Goal: Task Accomplishment & Management: Complete application form

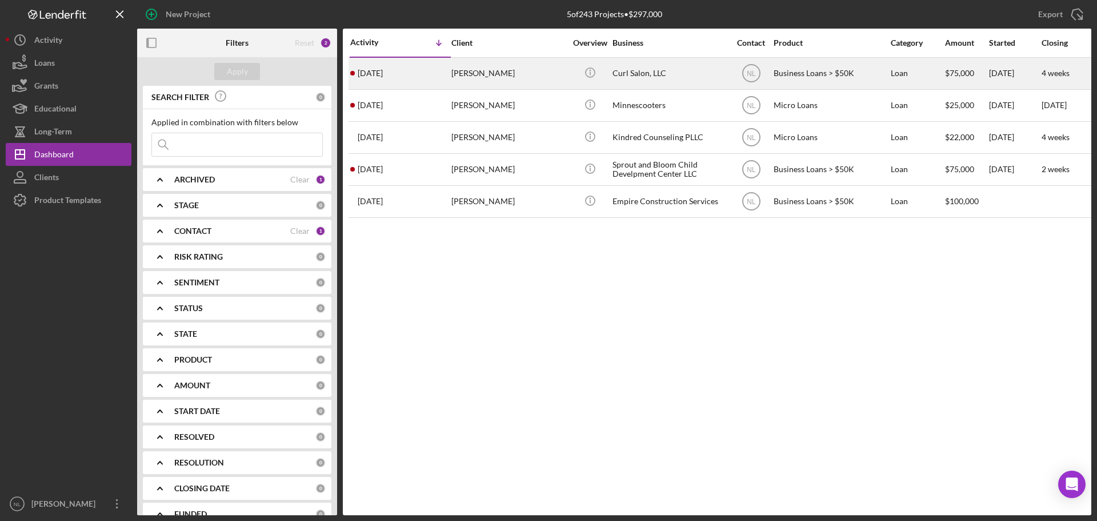
click at [378, 81] on div "[DATE] [PERSON_NAME]" at bounding box center [400, 73] width 100 height 30
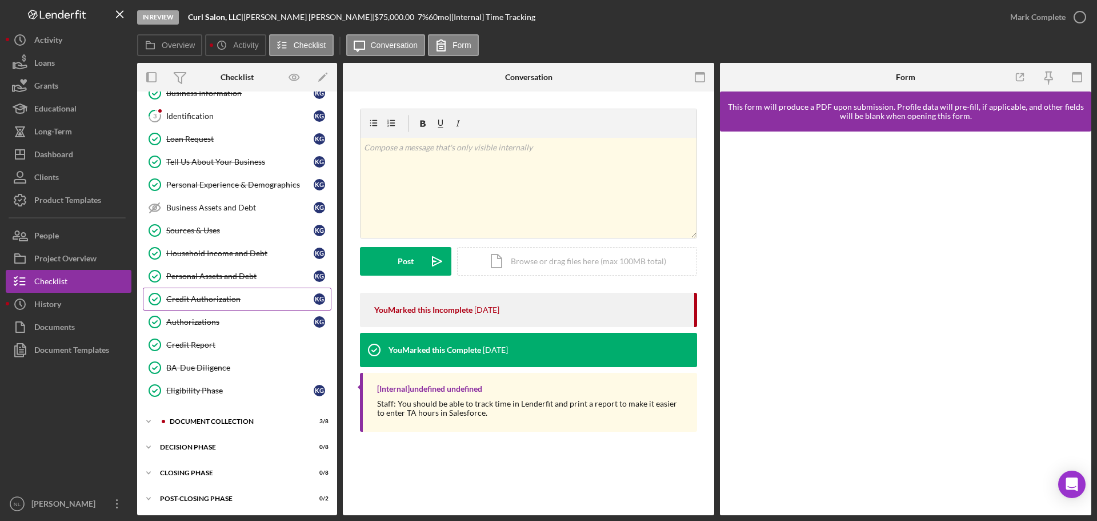
scroll to position [86, 0]
click at [149, 419] on icon "Icon/Expander" at bounding box center [148, 420] width 23 height 23
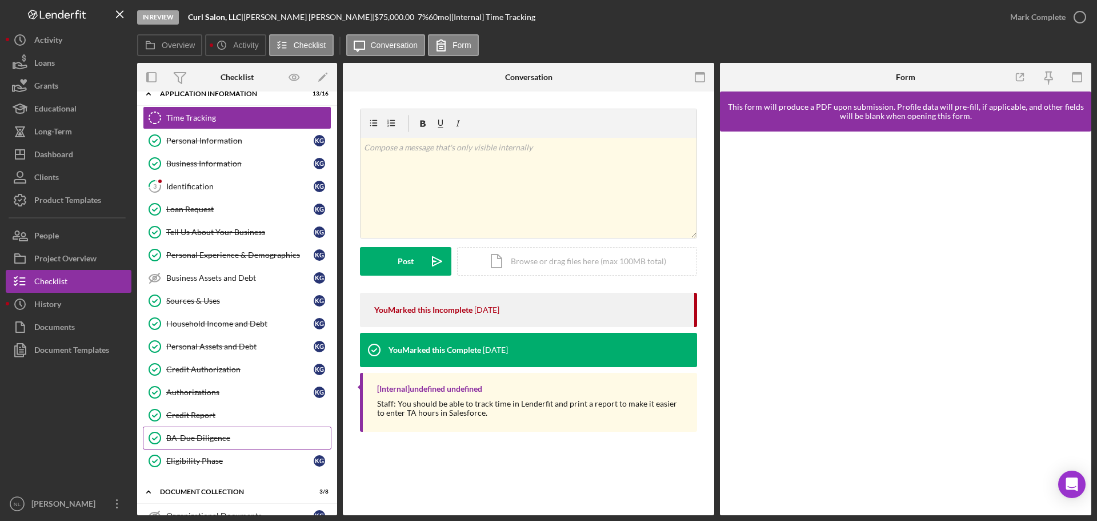
scroll to position [0, 0]
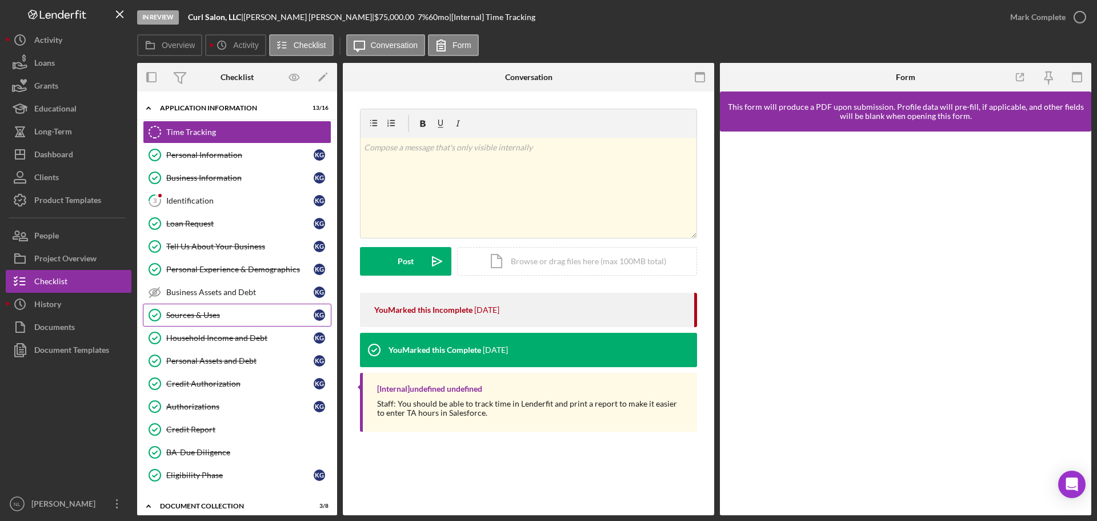
click at [238, 316] on div "Sources & Uses" at bounding box center [239, 314] width 147 height 9
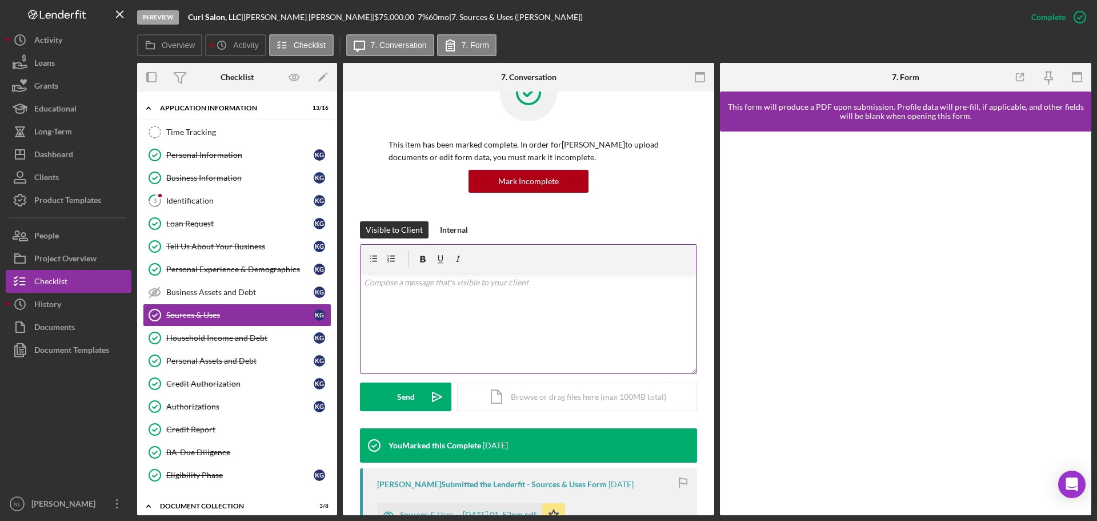
scroll to position [171, 0]
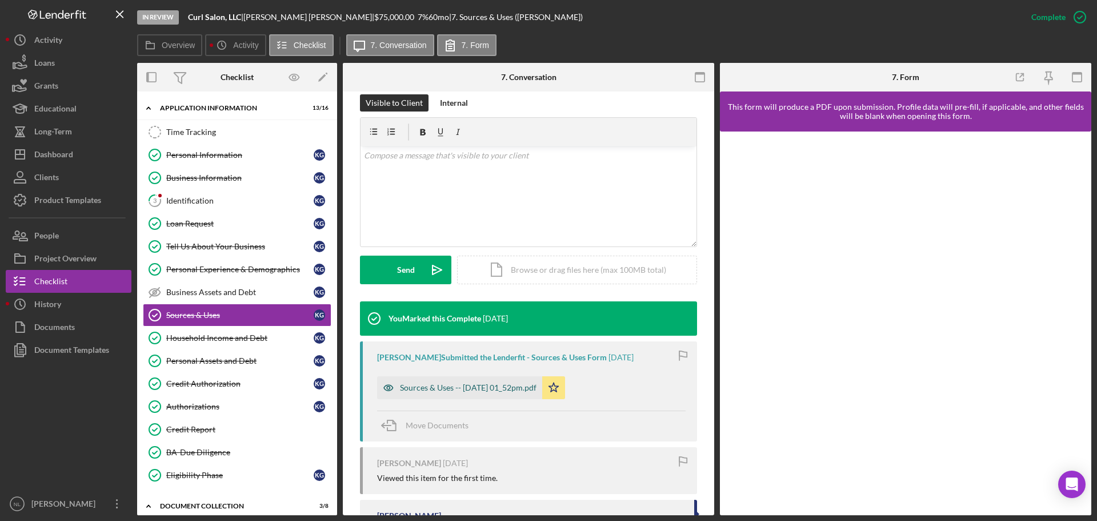
click at [457, 390] on div "Sources & Uses -- 2025-07-29 01_52pm.pdf" at bounding box center [468, 387] width 137 height 9
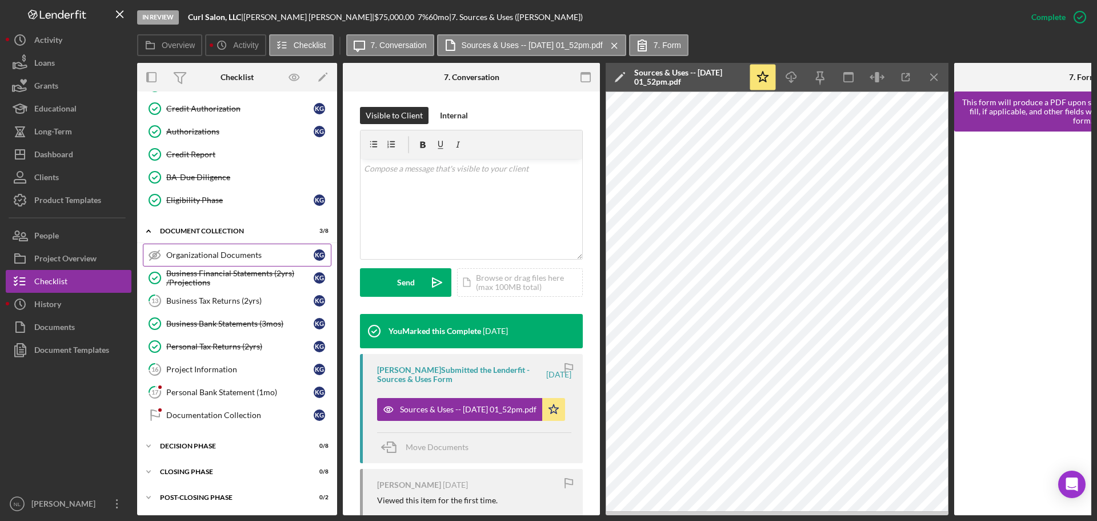
scroll to position [278, 0]
click at [249, 278] on div "Business Financial Statements (2yrs) /Projections" at bounding box center [239, 278] width 147 height 18
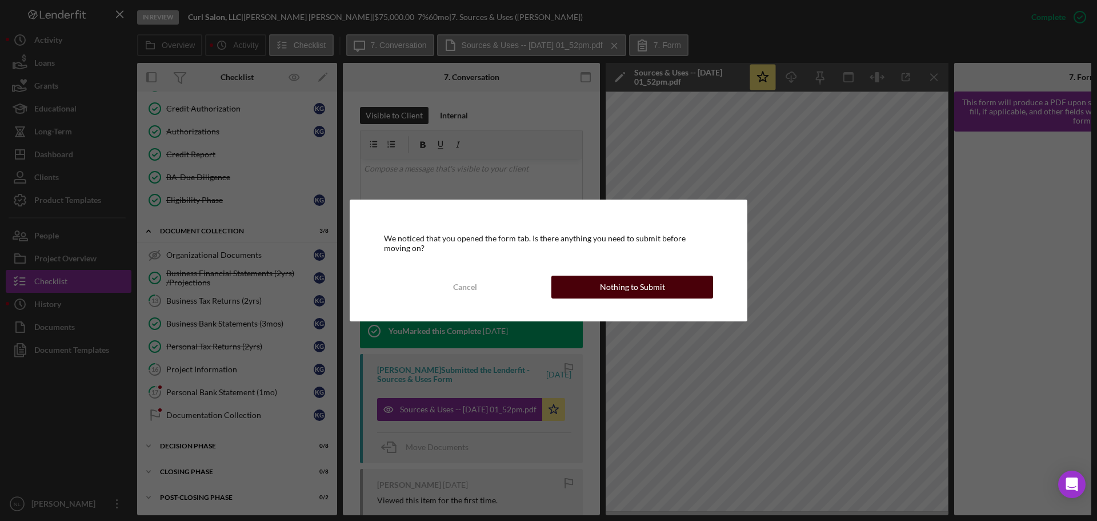
click at [626, 285] on div "Nothing to Submit" at bounding box center [632, 286] width 65 height 23
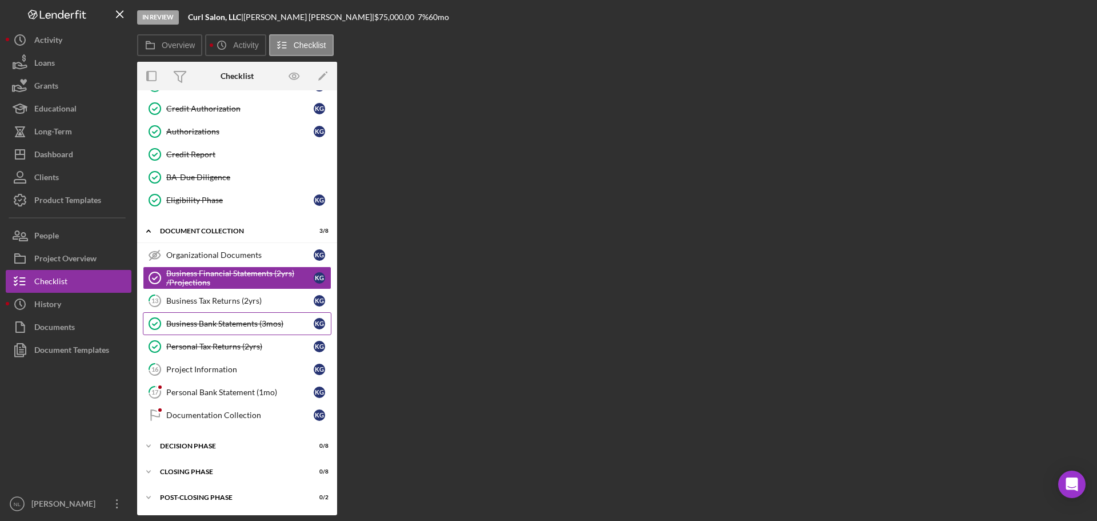
scroll to position [275, 0]
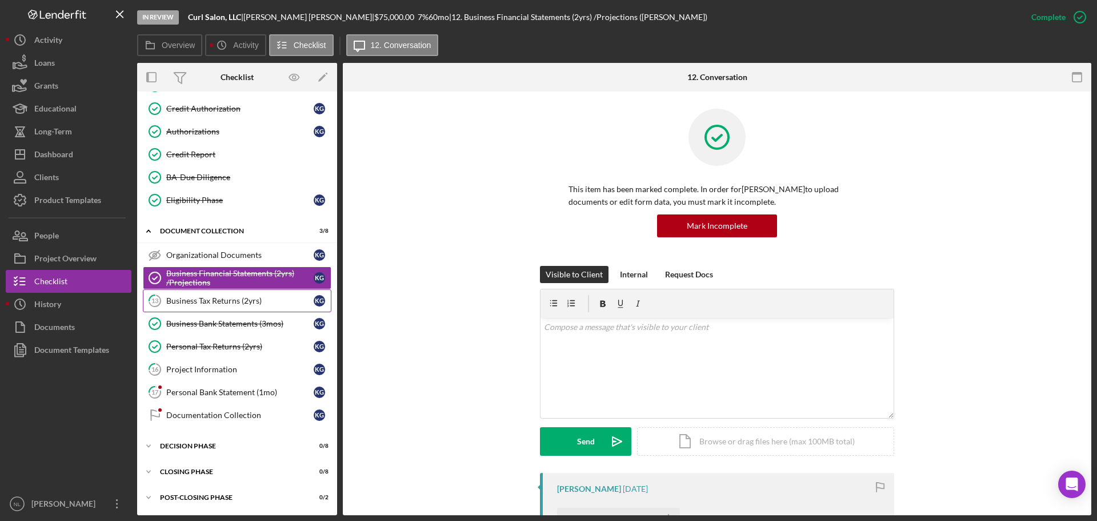
click at [246, 301] on div "Business Tax Returns (2yrs)" at bounding box center [239, 300] width 147 height 9
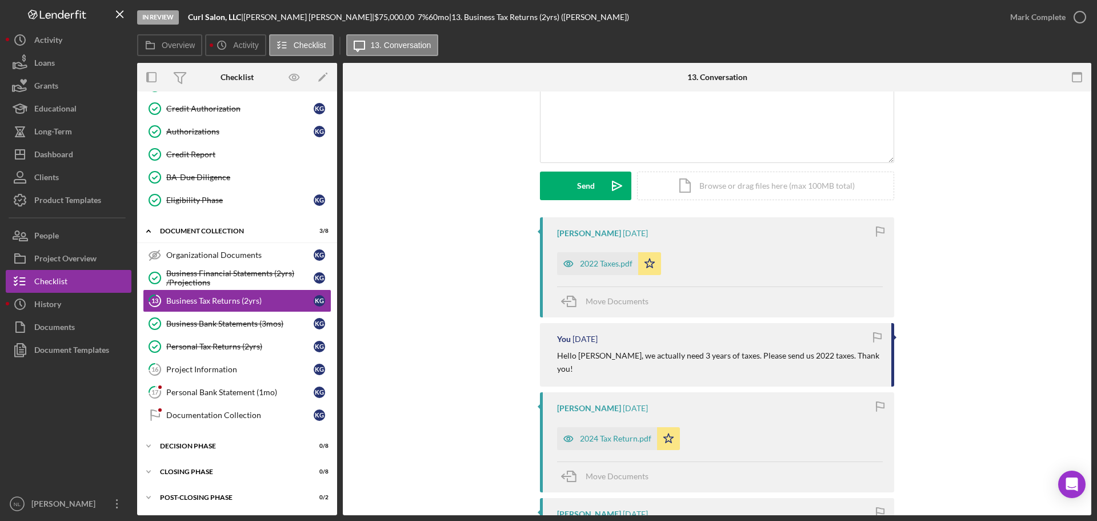
scroll to position [143, 0]
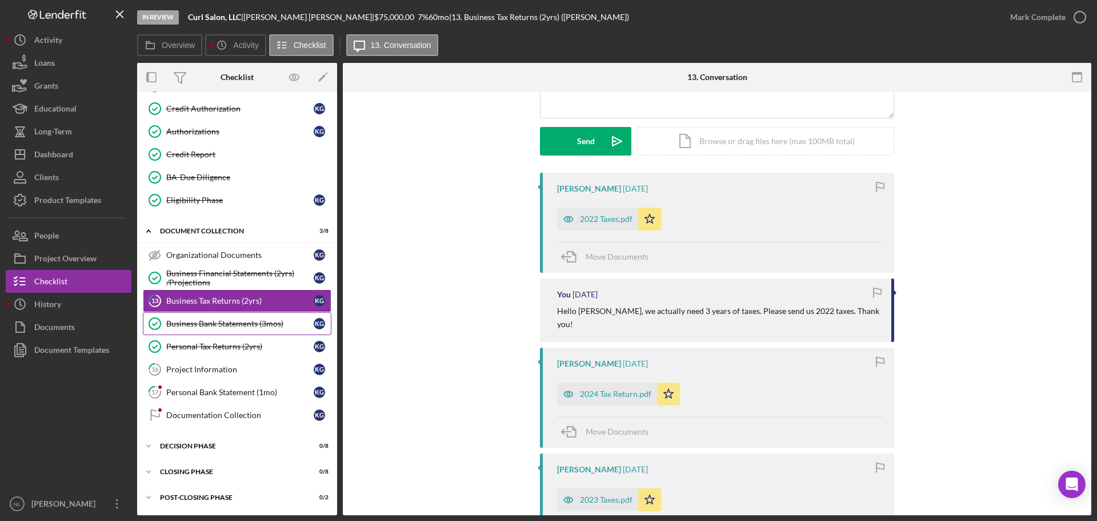
click at [278, 329] on link "Business Bank Statements (3mos) Business Bank Statements (3mos) K G" at bounding box center [237, 323] width 189 height 23
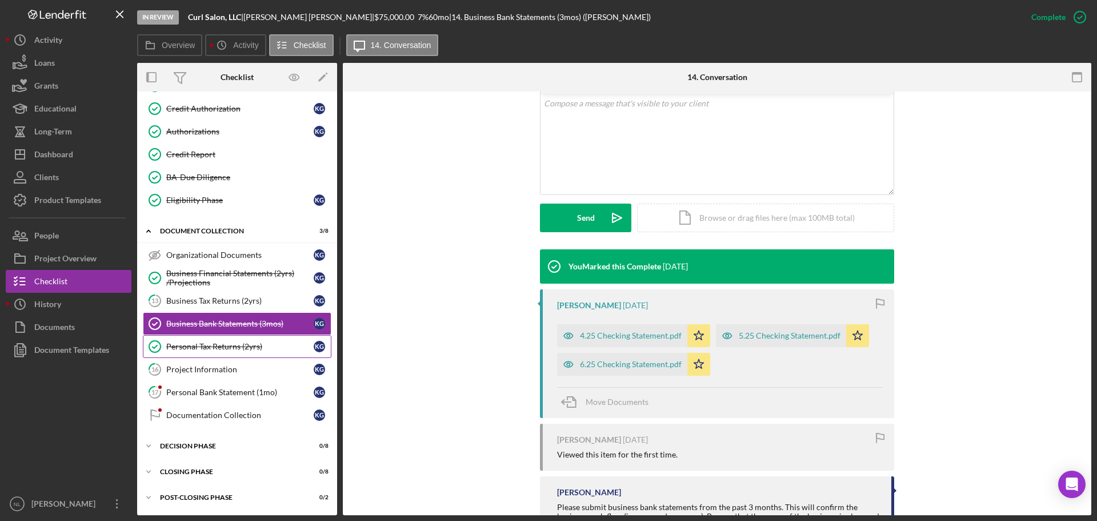
scroll to position [271, 0]
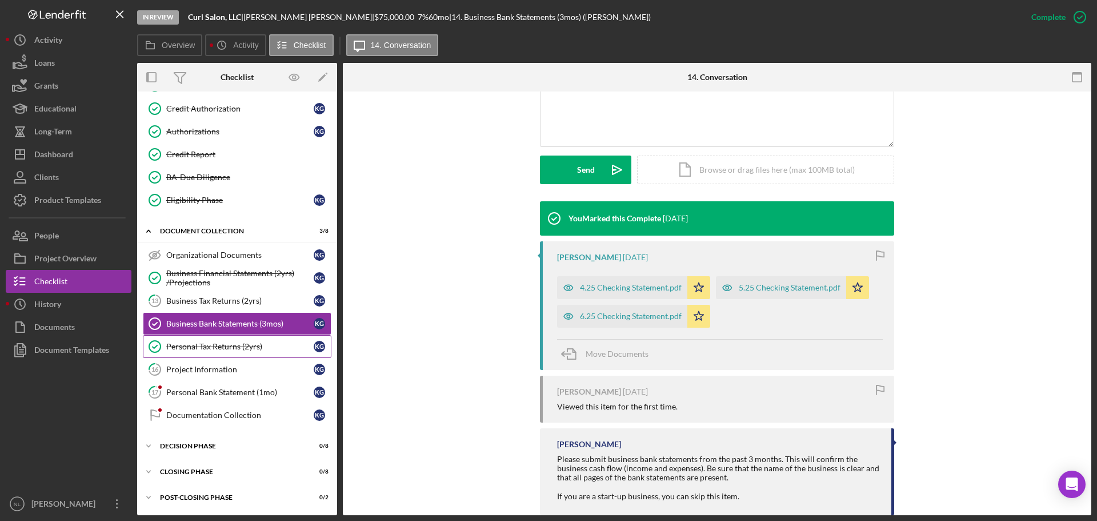
click at [215, 354] on link "Personal Tax Returns (2yrs) Personal Tax Returns (2yrs) K G" at bounding box center [237, 346] width 189 height 23
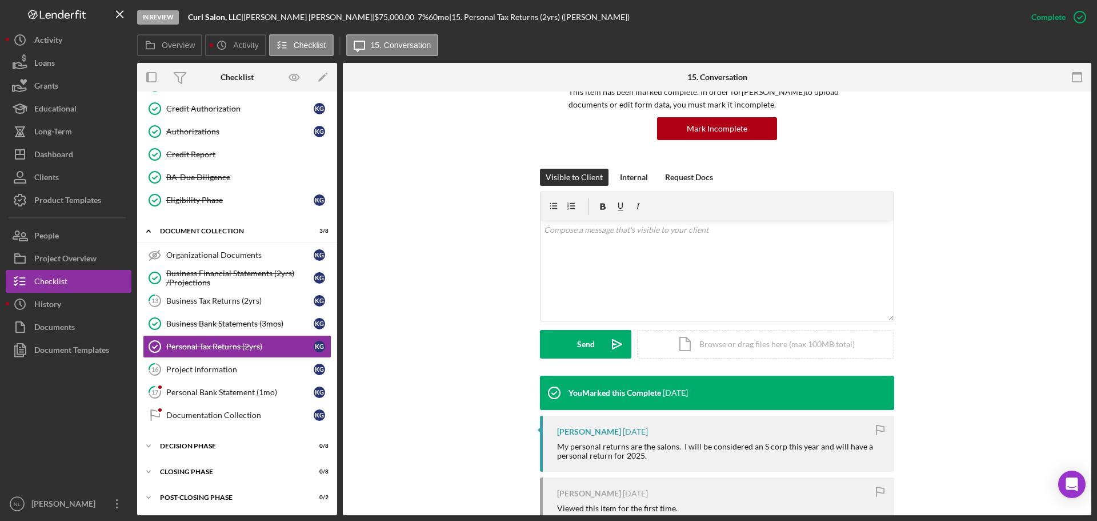
scroll to position [203, 0]
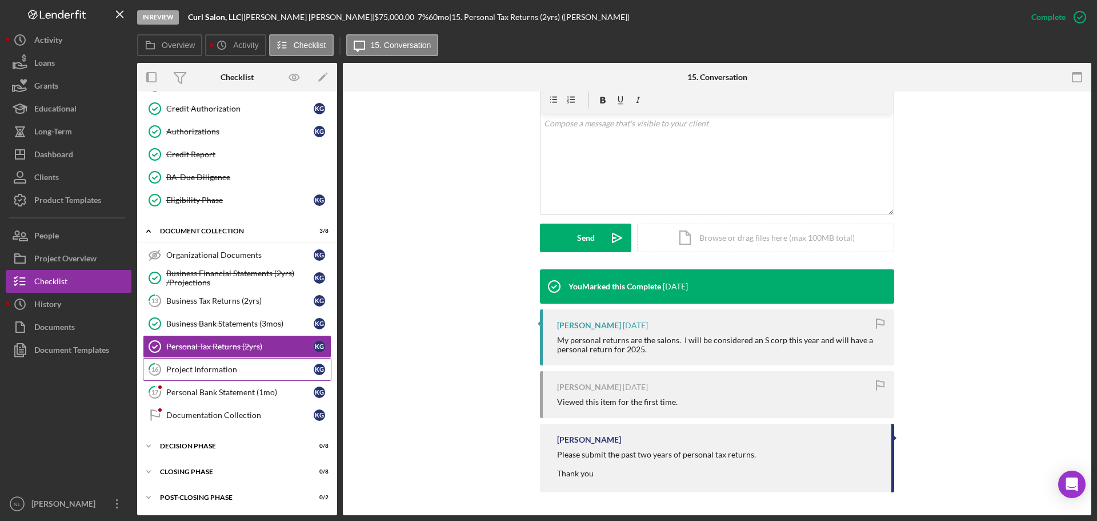
click at [234, 373] on div "Project Information" at bounding box center [239, 369] width 147 height 9
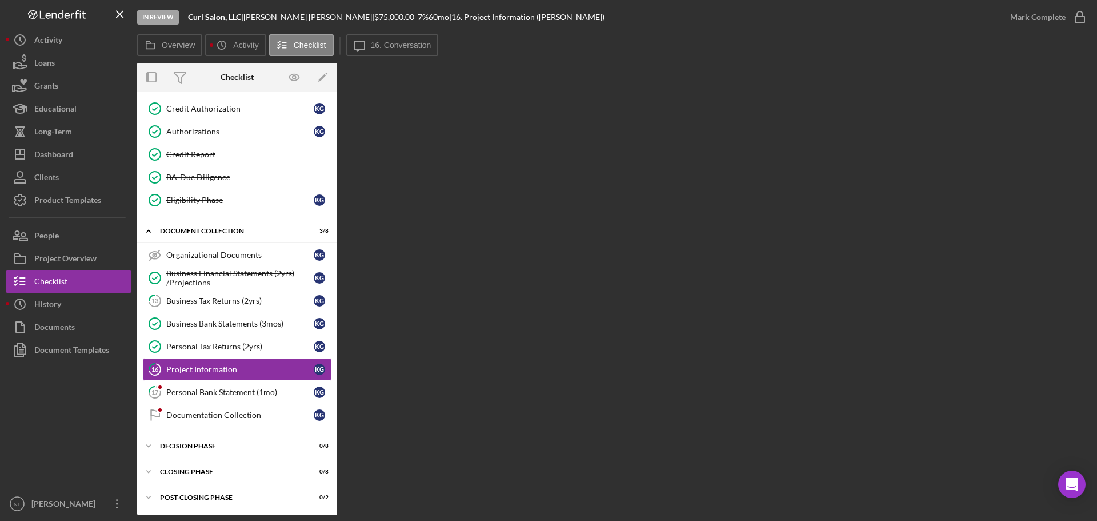
scroll to position [275, 0]
click at [211, 390] on div "Personal Bank Statement (1mo)" at bounding box center [239, 391] width 147 height 9
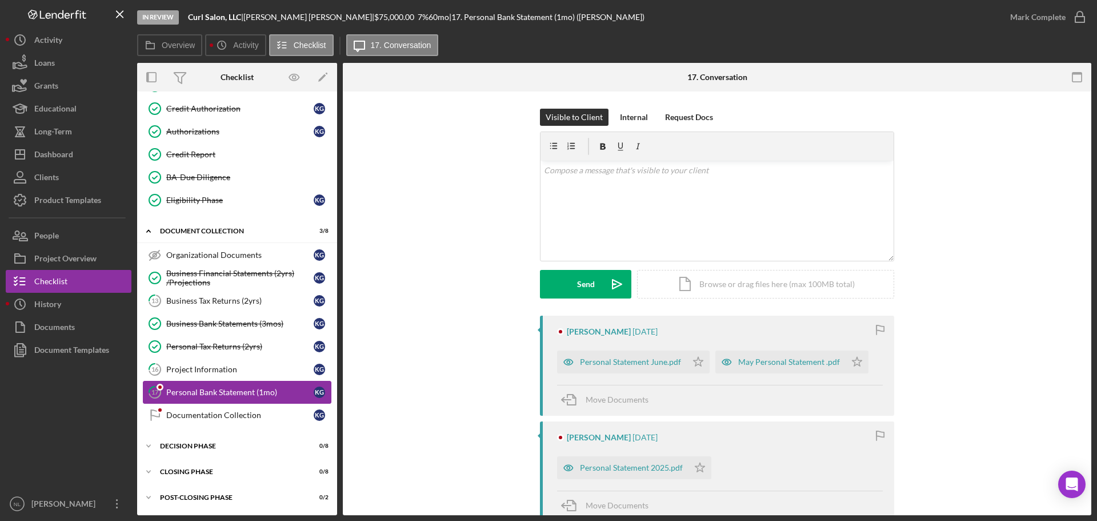
scroll to position [275, 0]
click at [241, 413] on div "Documentation Collection" at bounding box center [239, 414] width 147 height 9
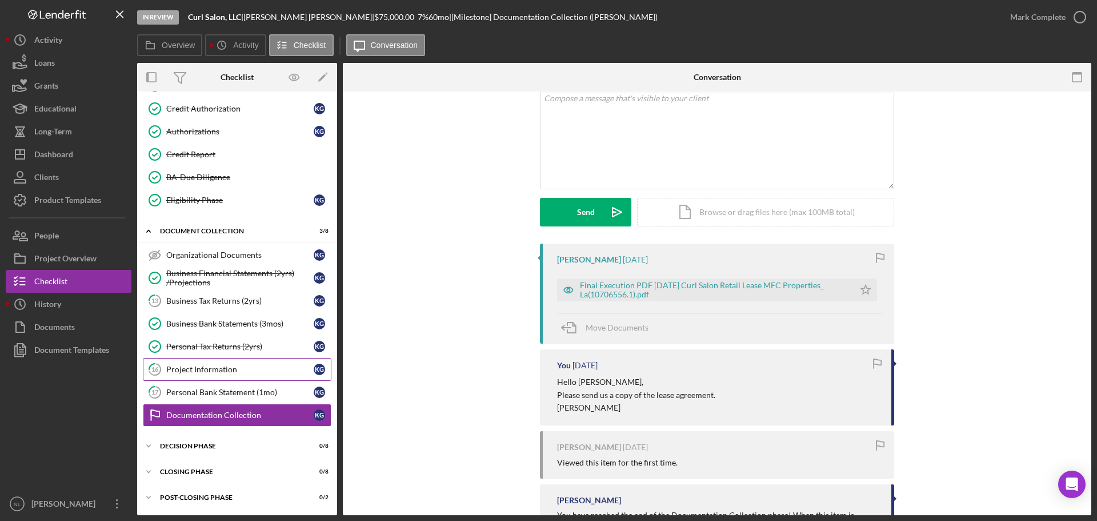
scroll to position [27, 0]
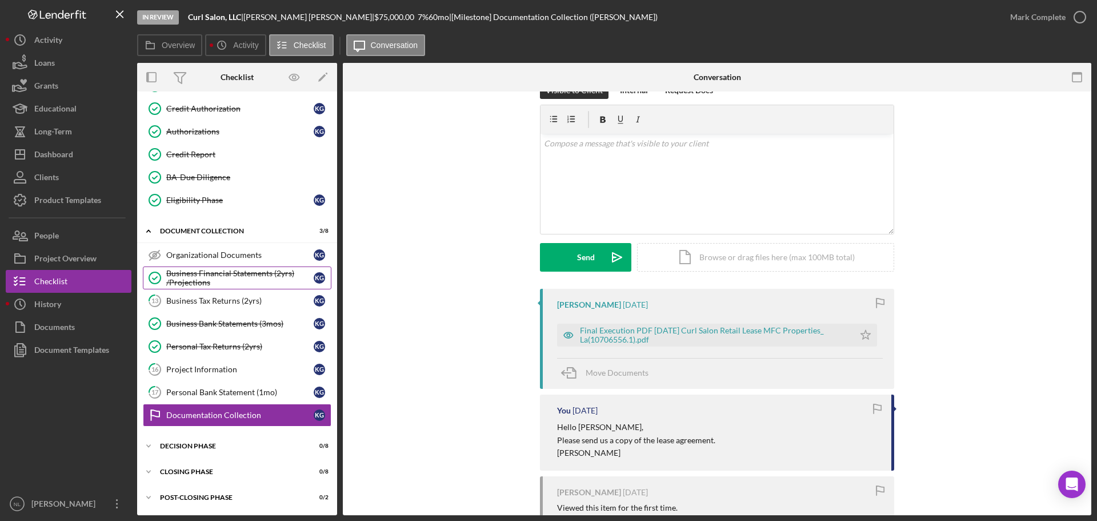
click at [222, 273] on div "Business Financial Statements (2yrs) /Projections" at bounding box center [239, 278] width 147 height 18
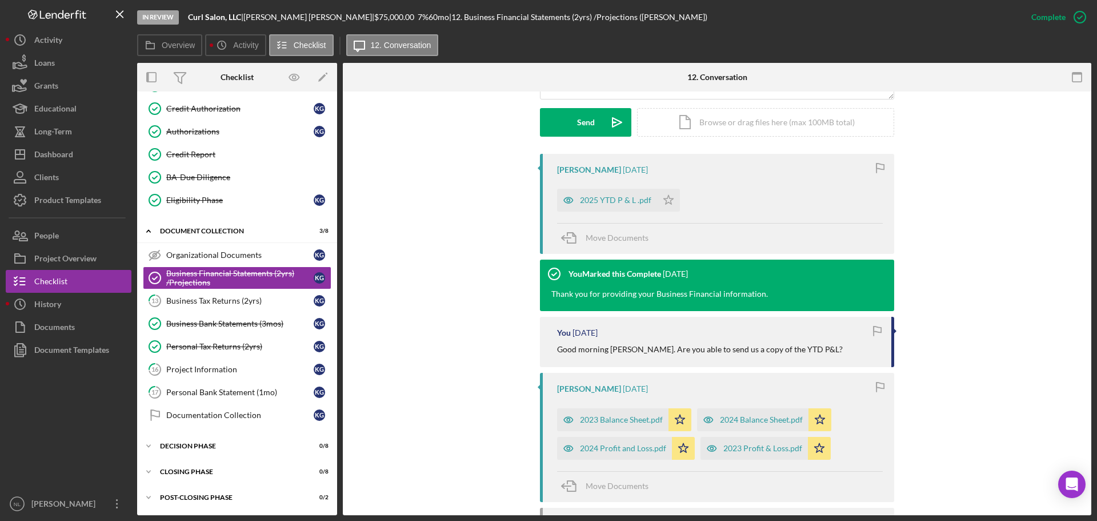
scroll to position [343, 0]
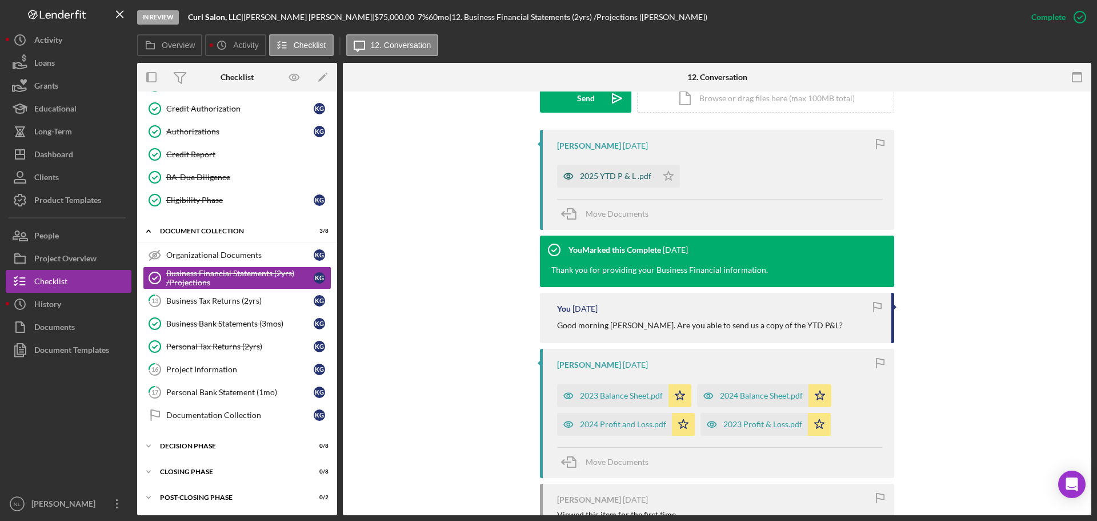
click at [618, 171] on div "2025 YTD P & L .pdf" at bounding box center [615, 175] width 71 height 9
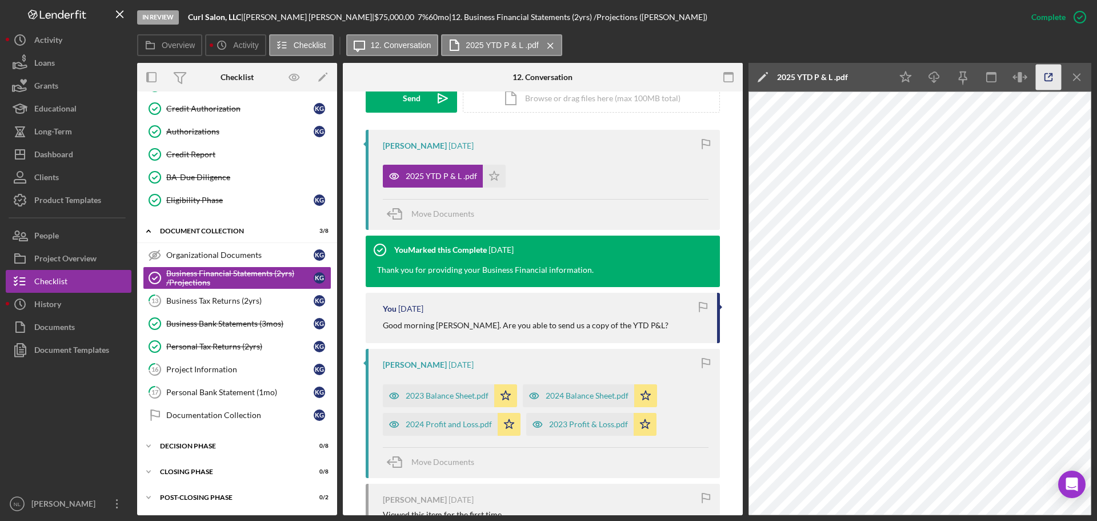
click at [1048, 82] on icon "button" at bounding box center [1049, 78] width 26 height 26
click at [231, 327] on div "Business Bank Statements (3mos)" at bounding box center [239, 323] width 147 height 9
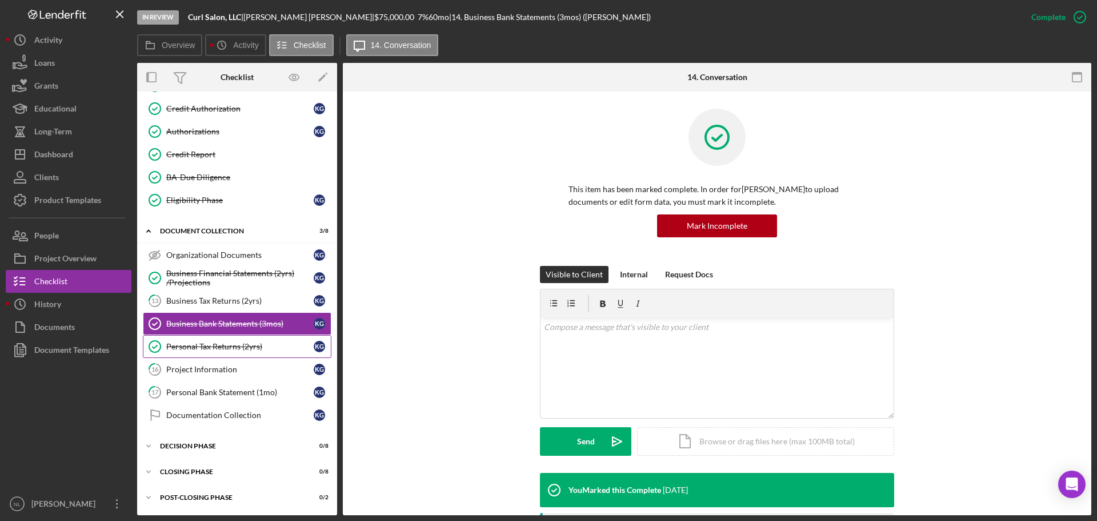
click at [254, 351] on div "Personal Tax Returns (2yrs)" at bounding box center [239, 346] width 147 height 9
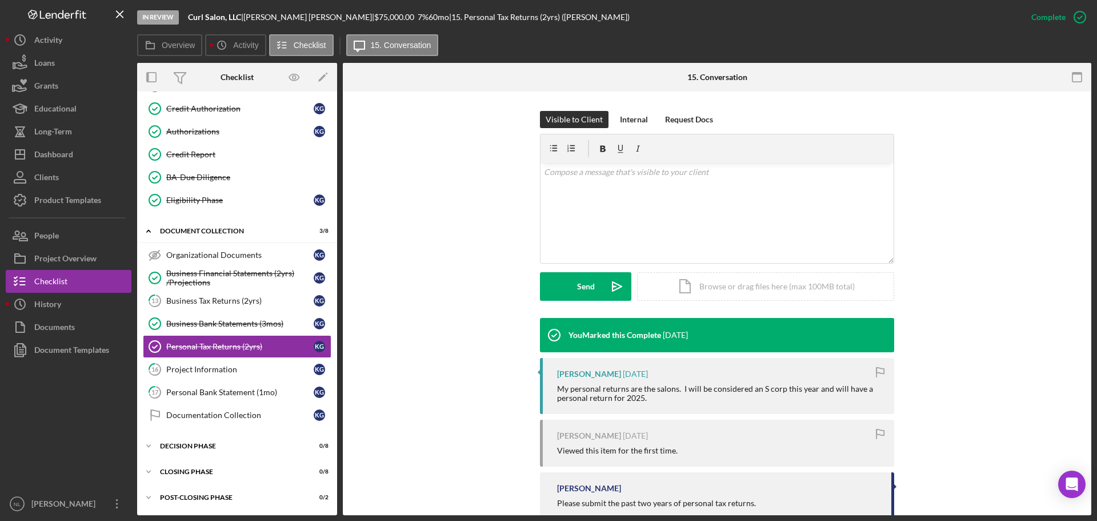
scroll to position [203, 0]
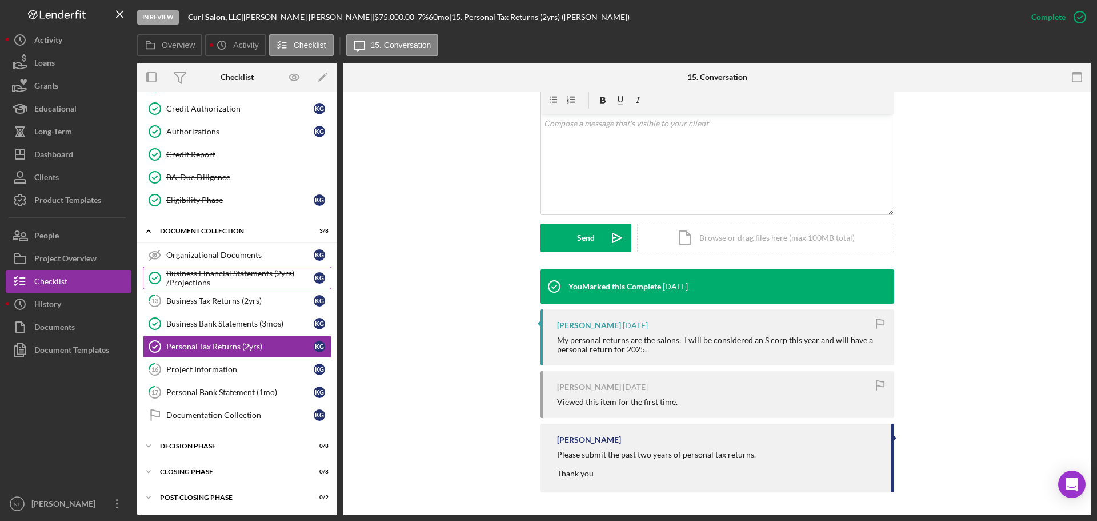
click at [242, 281] on div "Business Financial Statements (2yrs) /Projections" at bounding box center [239, 278] width 147 height 18
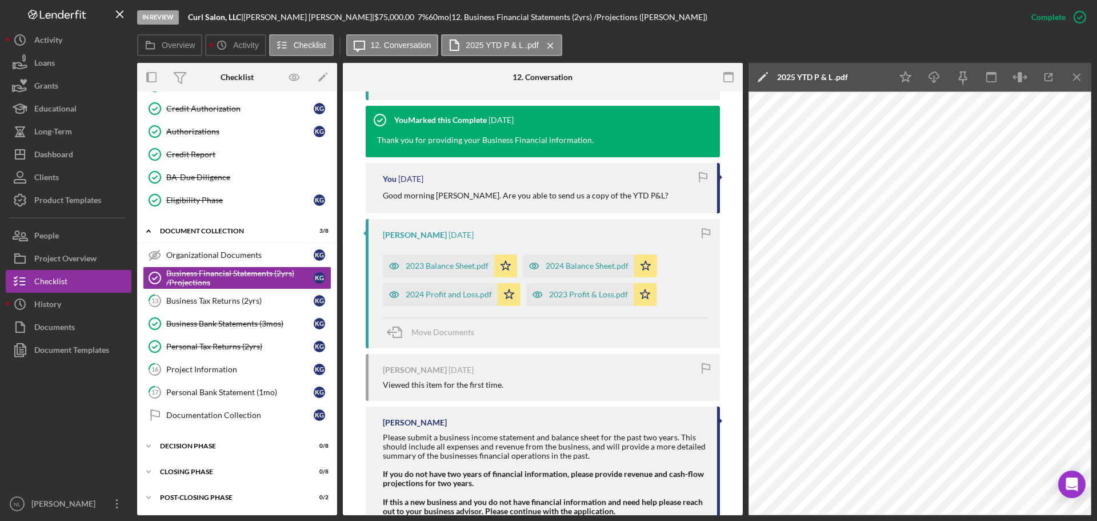
scroll to position [500, 0]
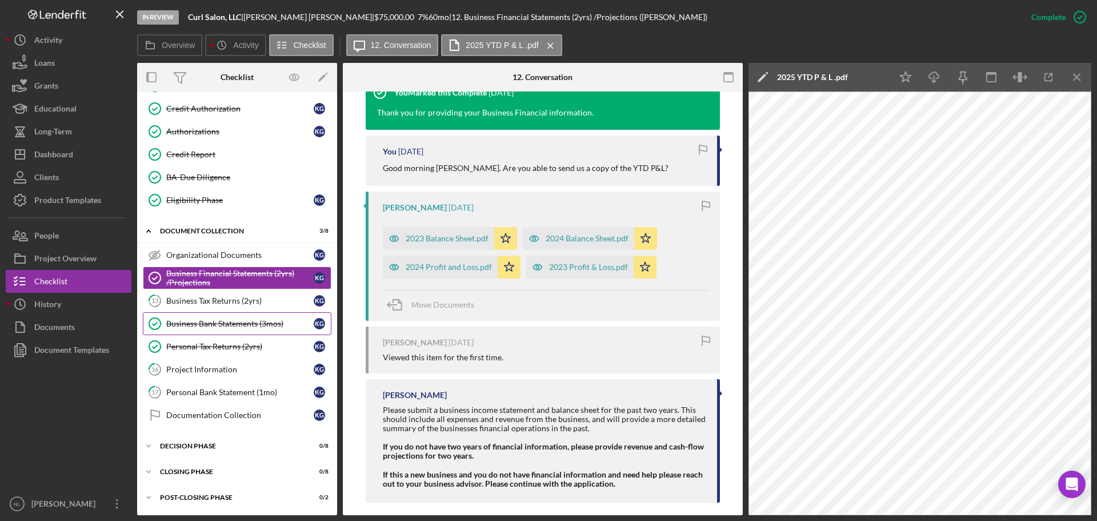
click at [237, 322] on div "Business Bank Statements (3mos)" at bounding box center [239, 323] width 147 height 9
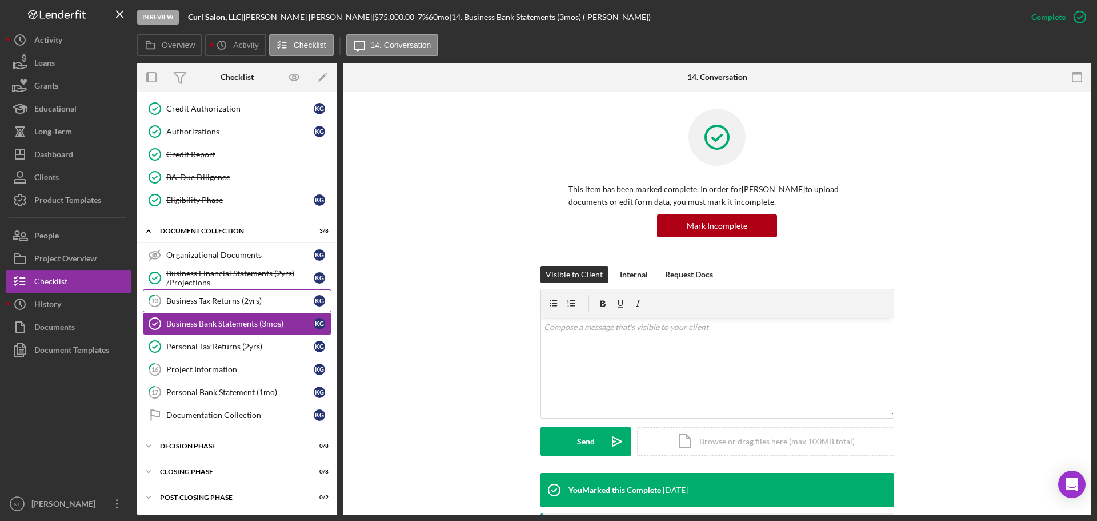
click at [246, 303] on div "Business Tax Returns (2yrs)" at bounding box center [239, 300] width 147 height 9
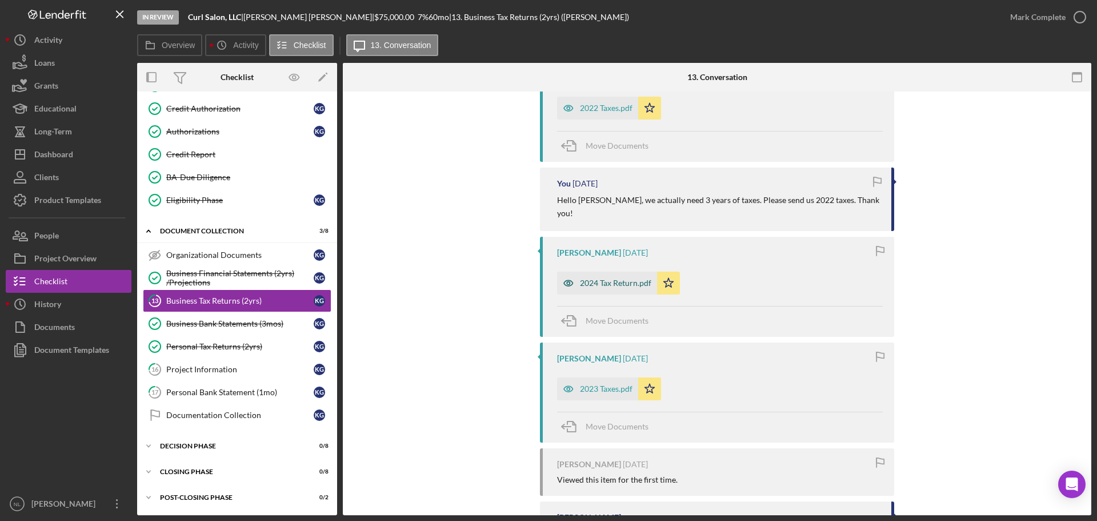
scroll to position [257, 0]
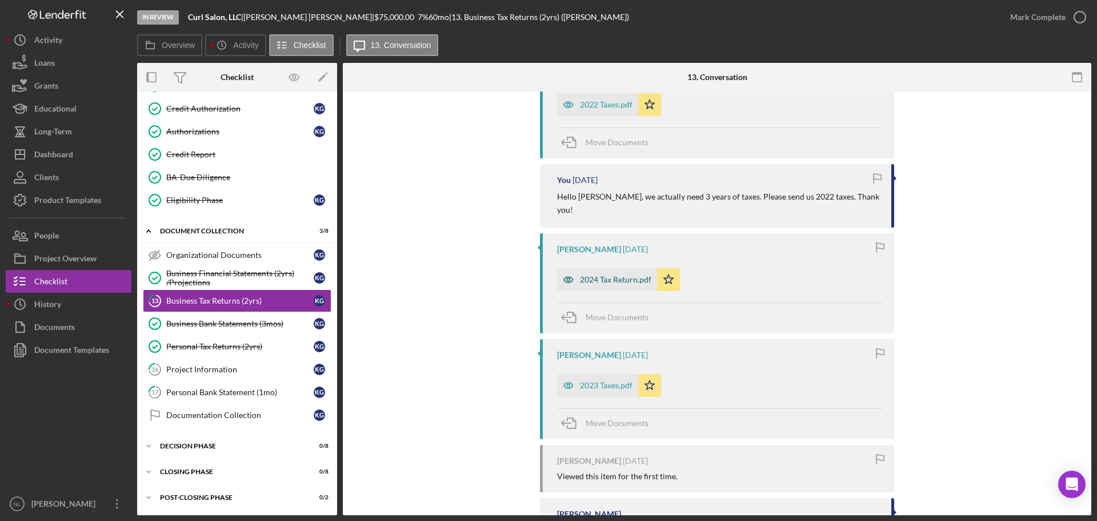
click at [638, 275] on div "2024 Tax Return.pdf" at bounding box center [615, 279] width 71 height 9
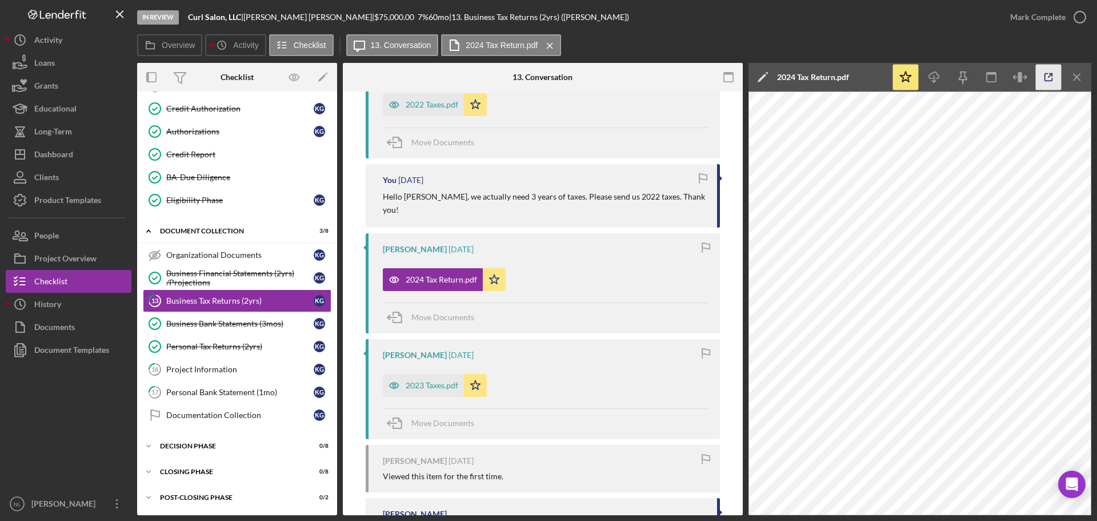
click at [1046, 74] on icon "button" at bounding box center [1049, 78] width 26 height 26
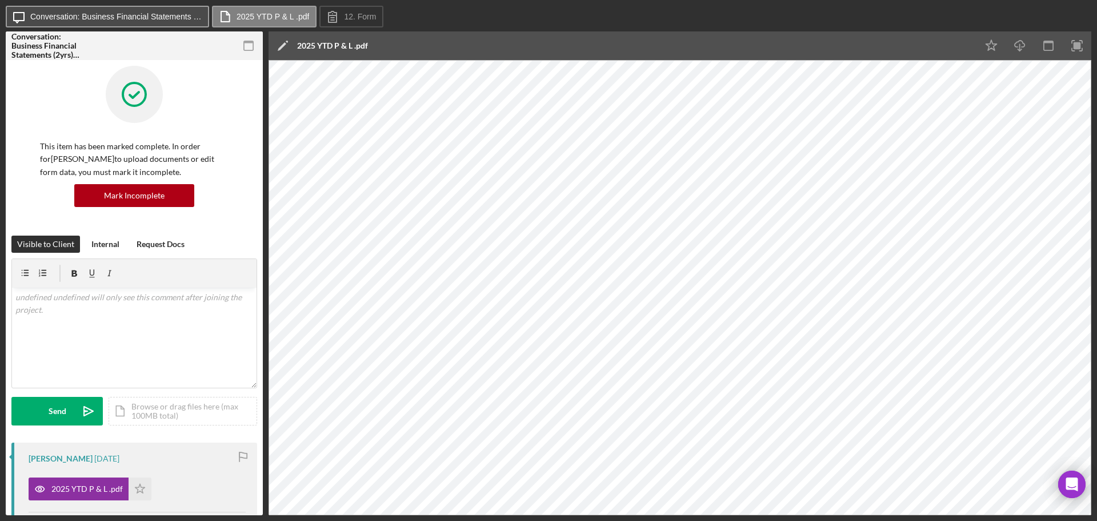
click at [157, 13] on label "Conversation: Business Financial Statements (2yrs) /Projections ([PERSON_NAME])" at bounding box center [115, 16] width 171 height 9
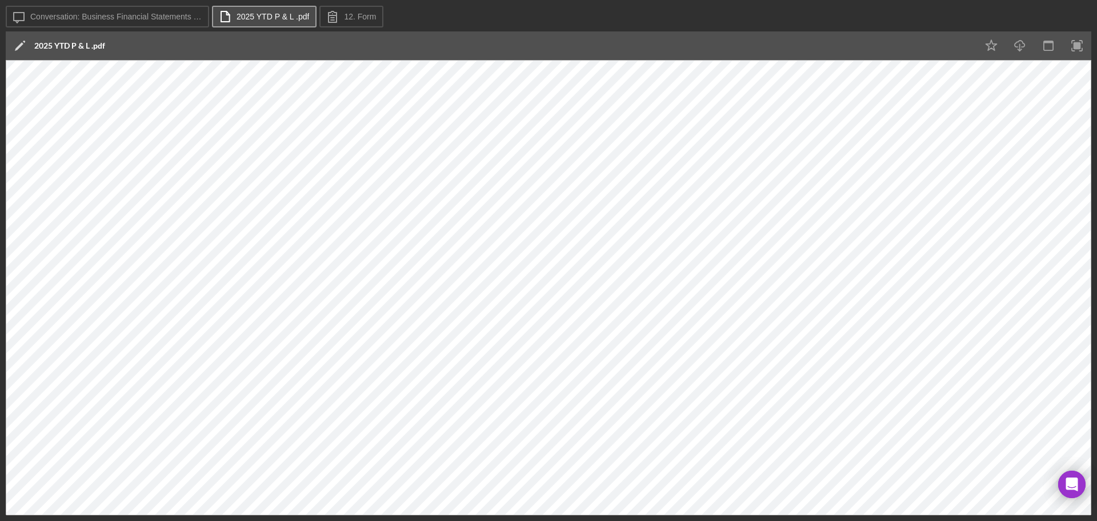
click at [271, 21] on button "2025 YTD P & L .pdf" at bounding box center [264, 17] width 105 height 22
